Goal: Transaction & Acquisition: Download file/media

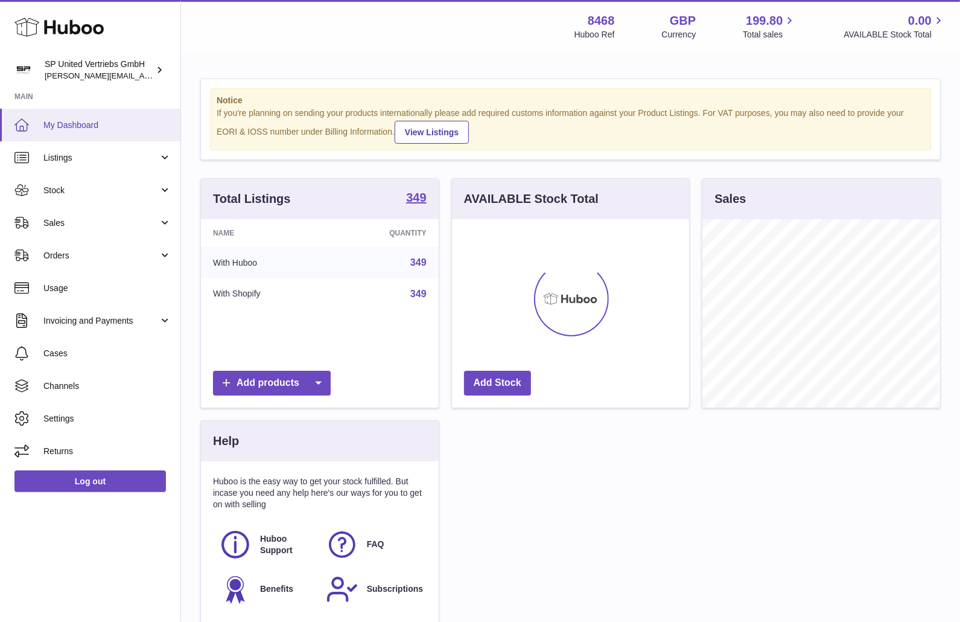
scroll to position [188, 237]
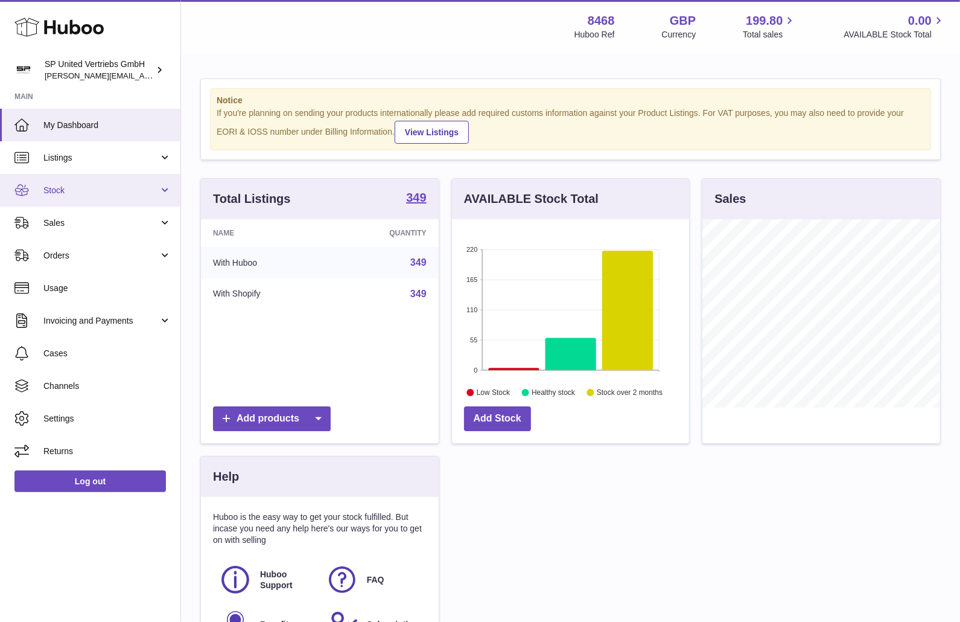
click at [92, 191] on span "Stock" at bounding box center [100, 190] width 115 height 11
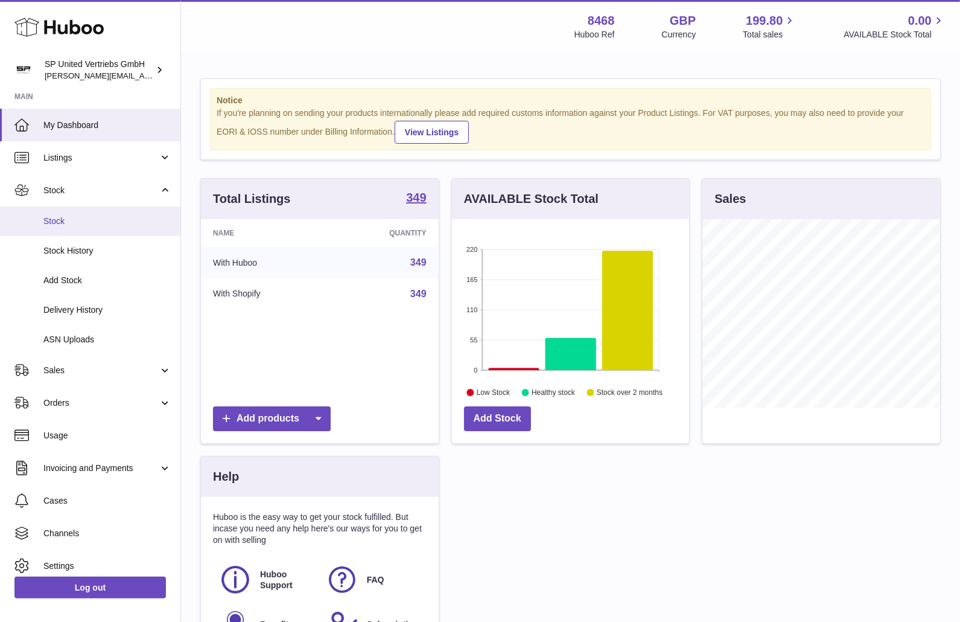
click at [86, 227] on link "Stock" at bounding box center [90, 221] width 180 height 30
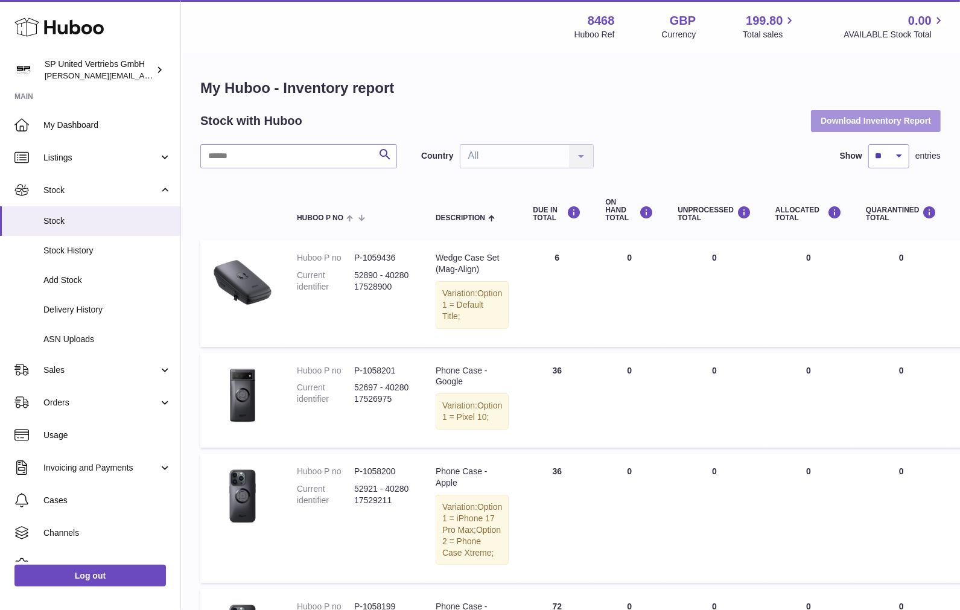
click at [925, 121] on button "Download Inventory Report" at bounding box center [876, 121] width 130 height 22
click at [765, 110] on div "Stock with Huboo Download Inventory Report" at bounding box center [570, 121] width 740 height 22
